Goal: Find specific page/section: Find specific page/section

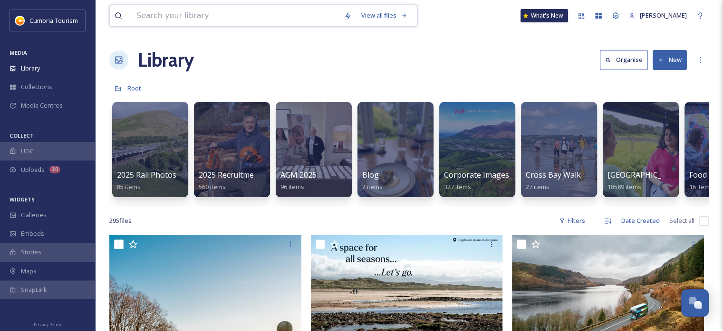
click at [233, 21] on input at bounding box center [236, 15] width 208 height 21
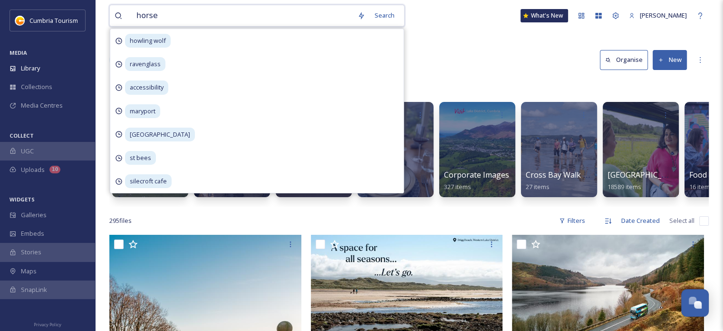
type input "horses"
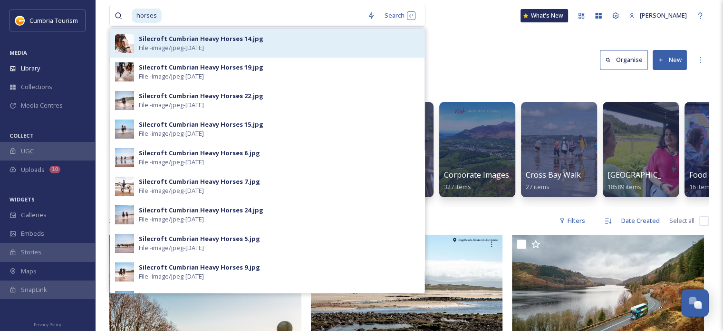
click at [313, 47] on div "Silecroft Cumbrian Heavy Horses 14.jpg File - image/jpeg - [DATE]" at bounding box center [279, 43] width 281 height 18
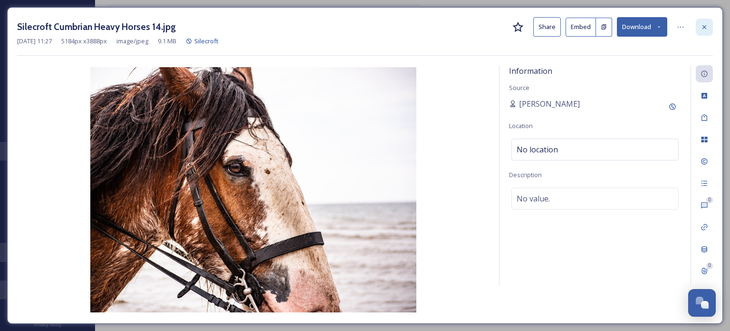
click at [708, 26] on icon at bounding box center [705, 27] width 8 height 8
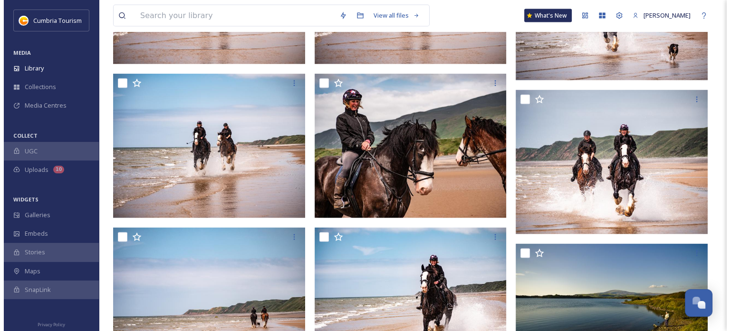
scroll to position [1952, 0]
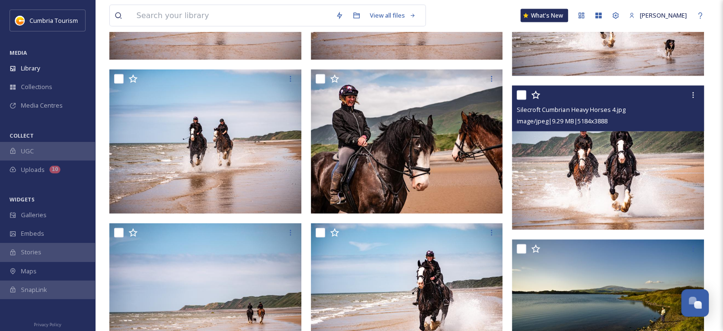
click at [577, 153] on img at bounding box center [608, 158] width 192 height 144
